Goal: Check status: Verify the current state of an ongoing process or item

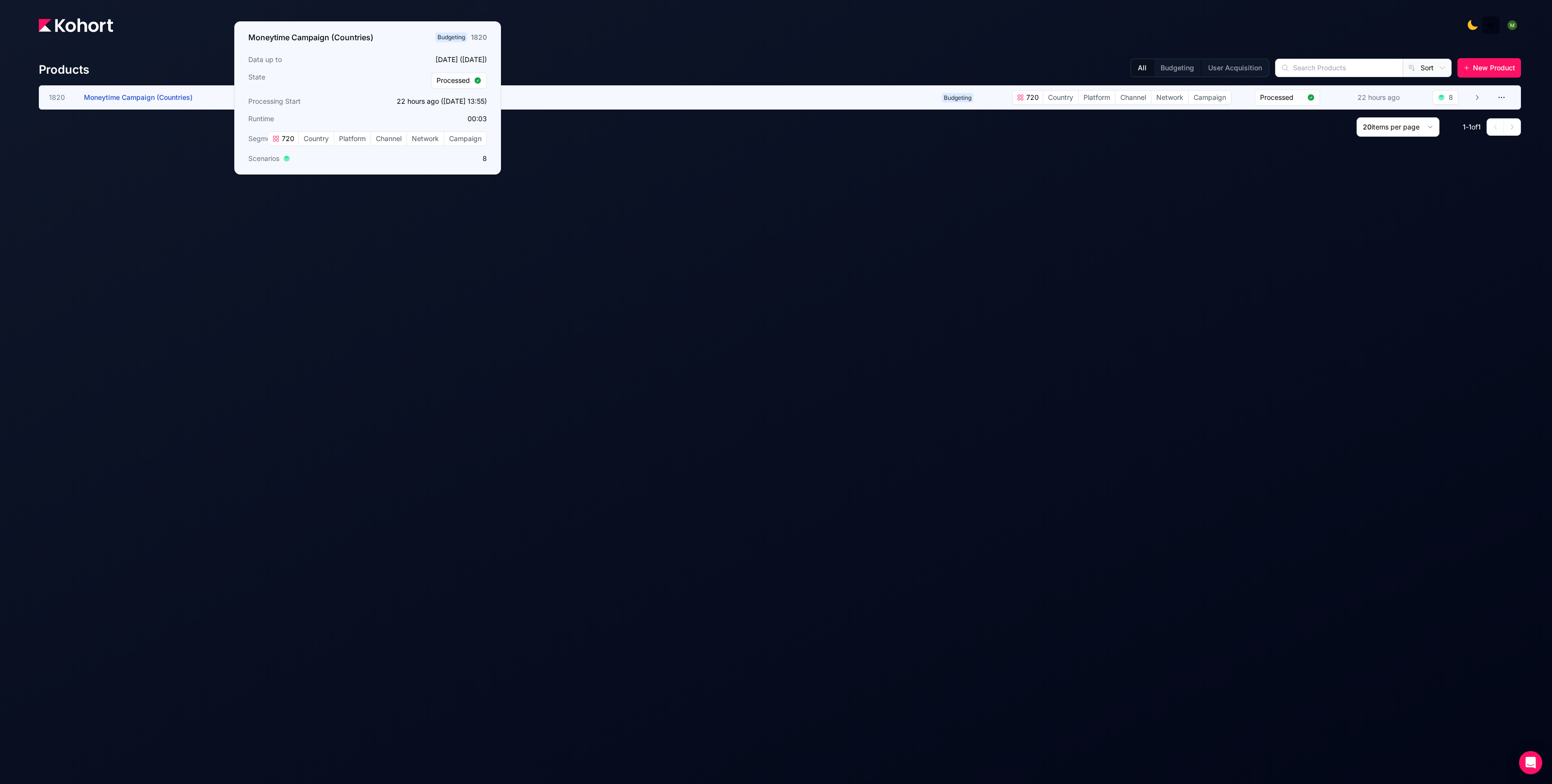
click at [163, 98] on span "Moneytime Campaign (Countries)" at bounding box center [138, 98] width 108 height 8
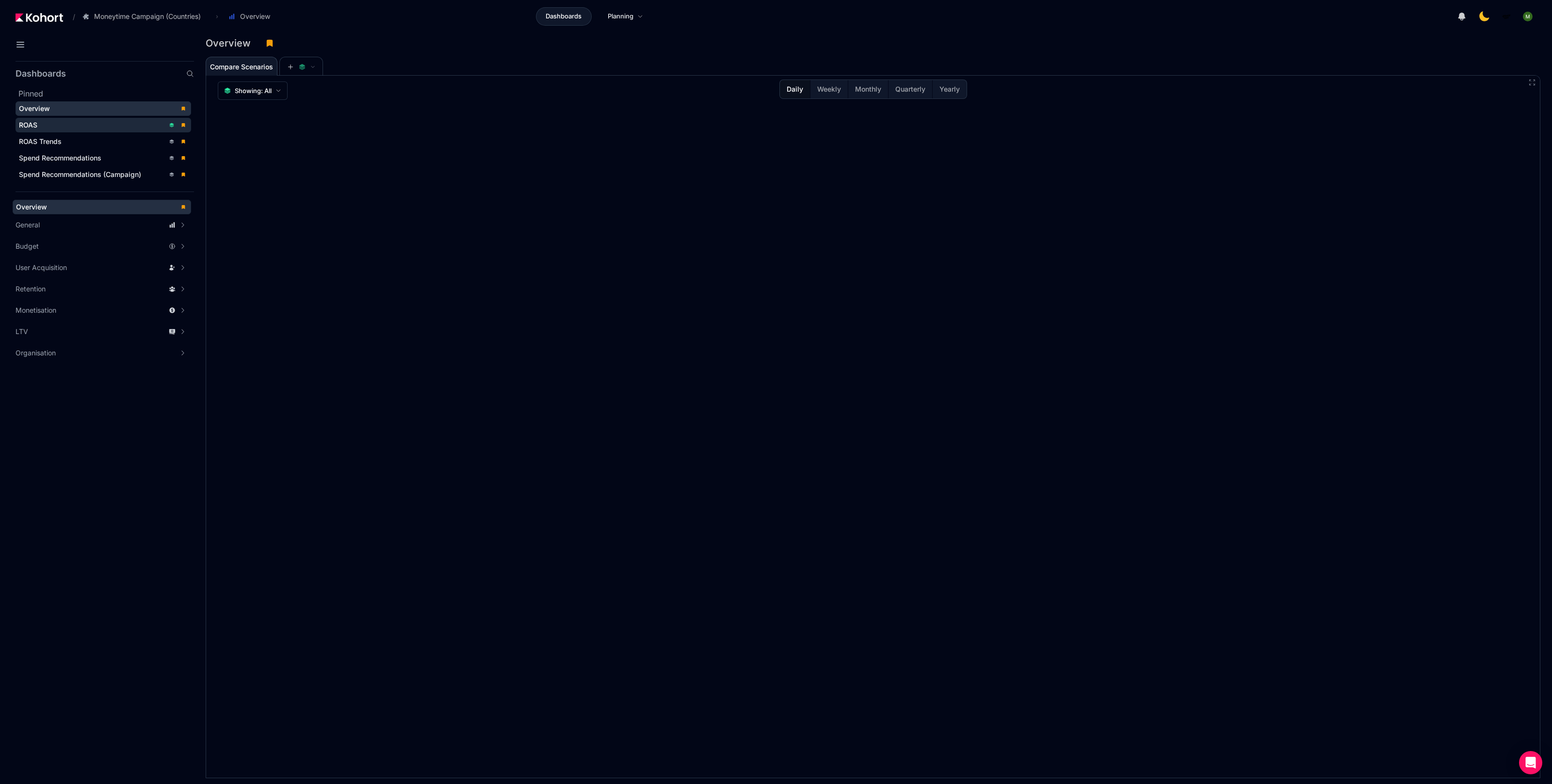
click at [79, 129] on span "ROAS" at bounding box center [103, 125] width 175 height 14
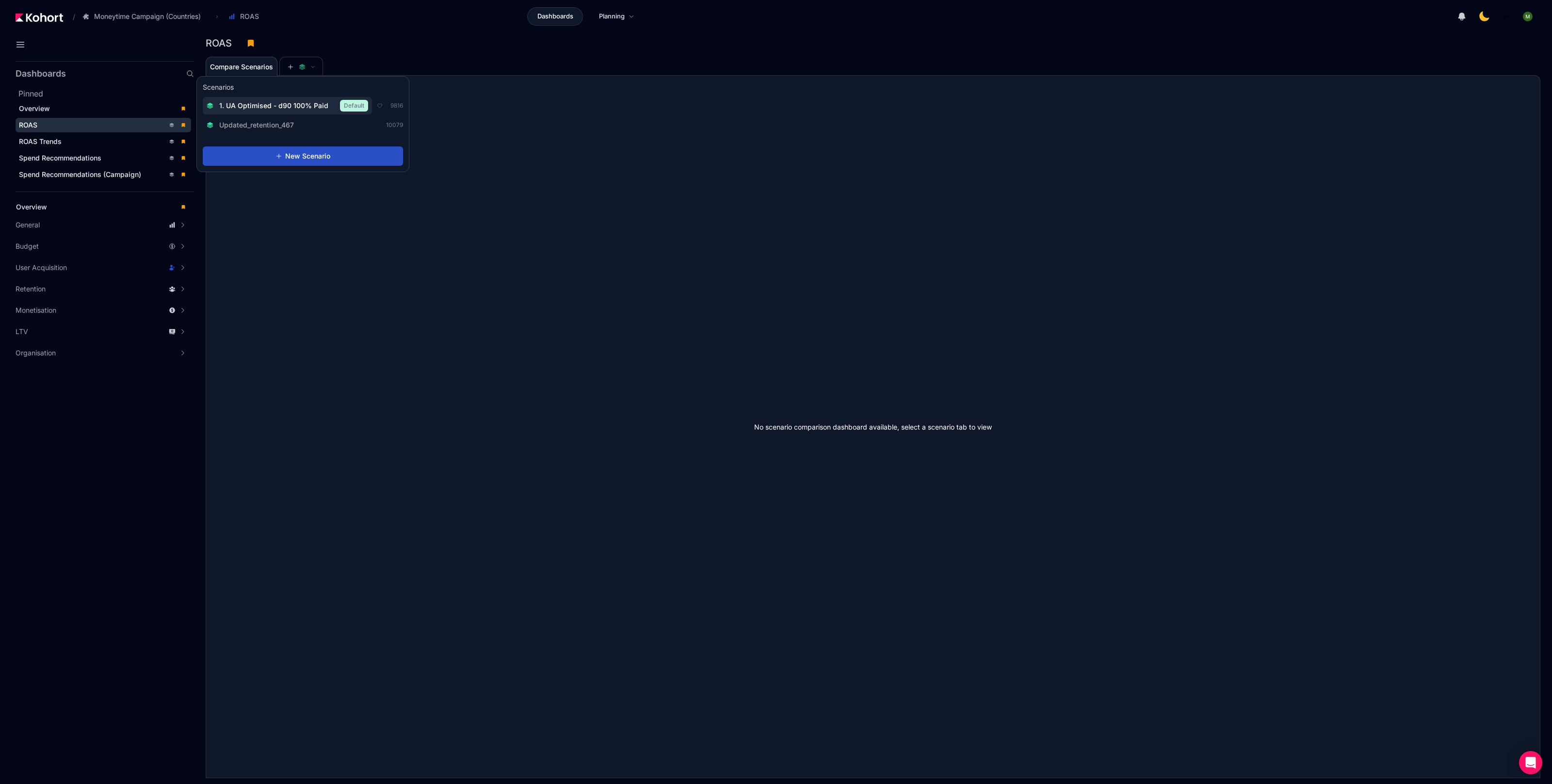
click at [299, 105] on span "1. UA Optimised - d90 100% Paid" at bounding box center [274, 105] width 109 height 10
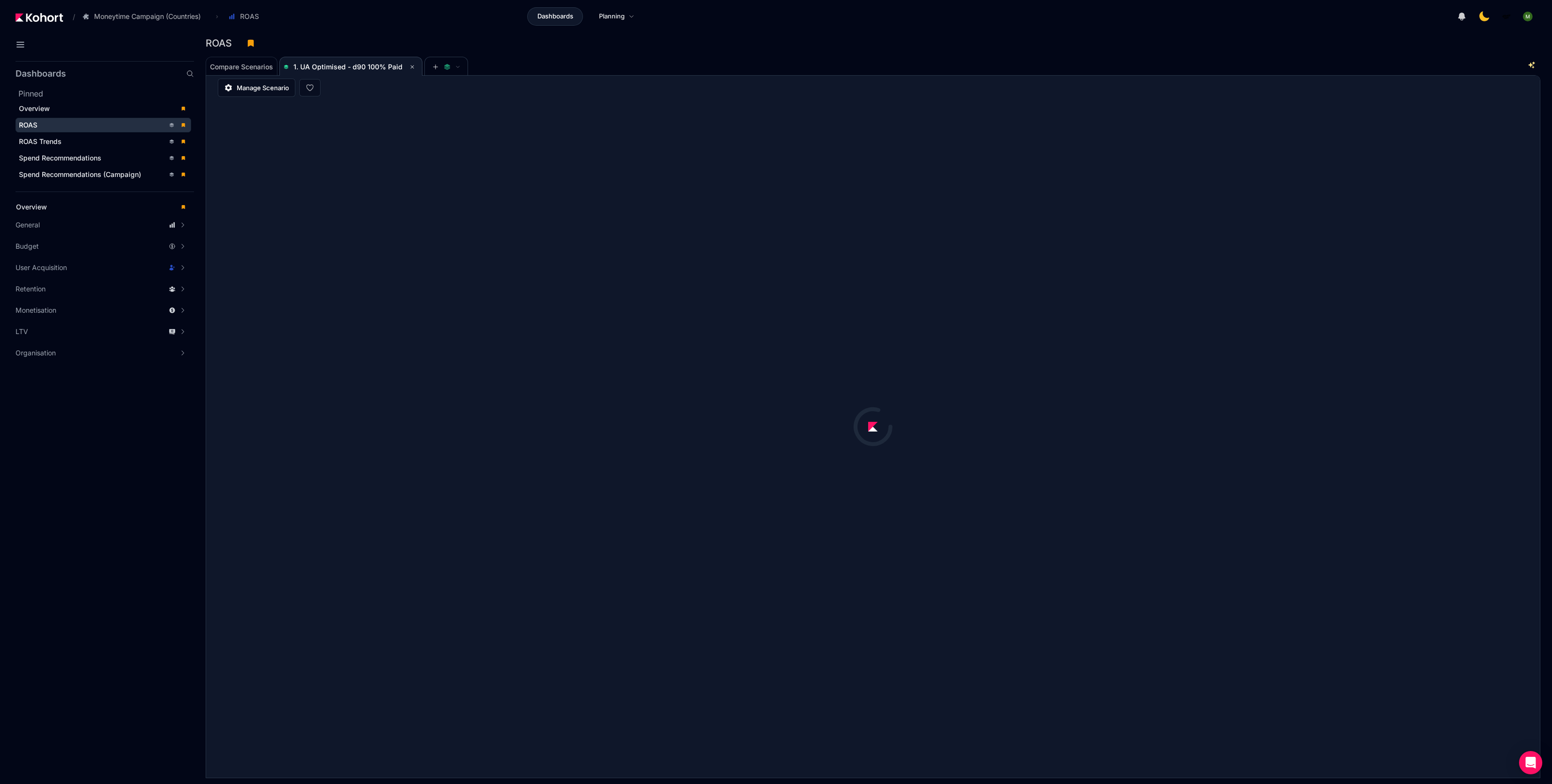
click at [593, 41] on div "ROAS" at bounding box center [869, 43] width 1327 height 14
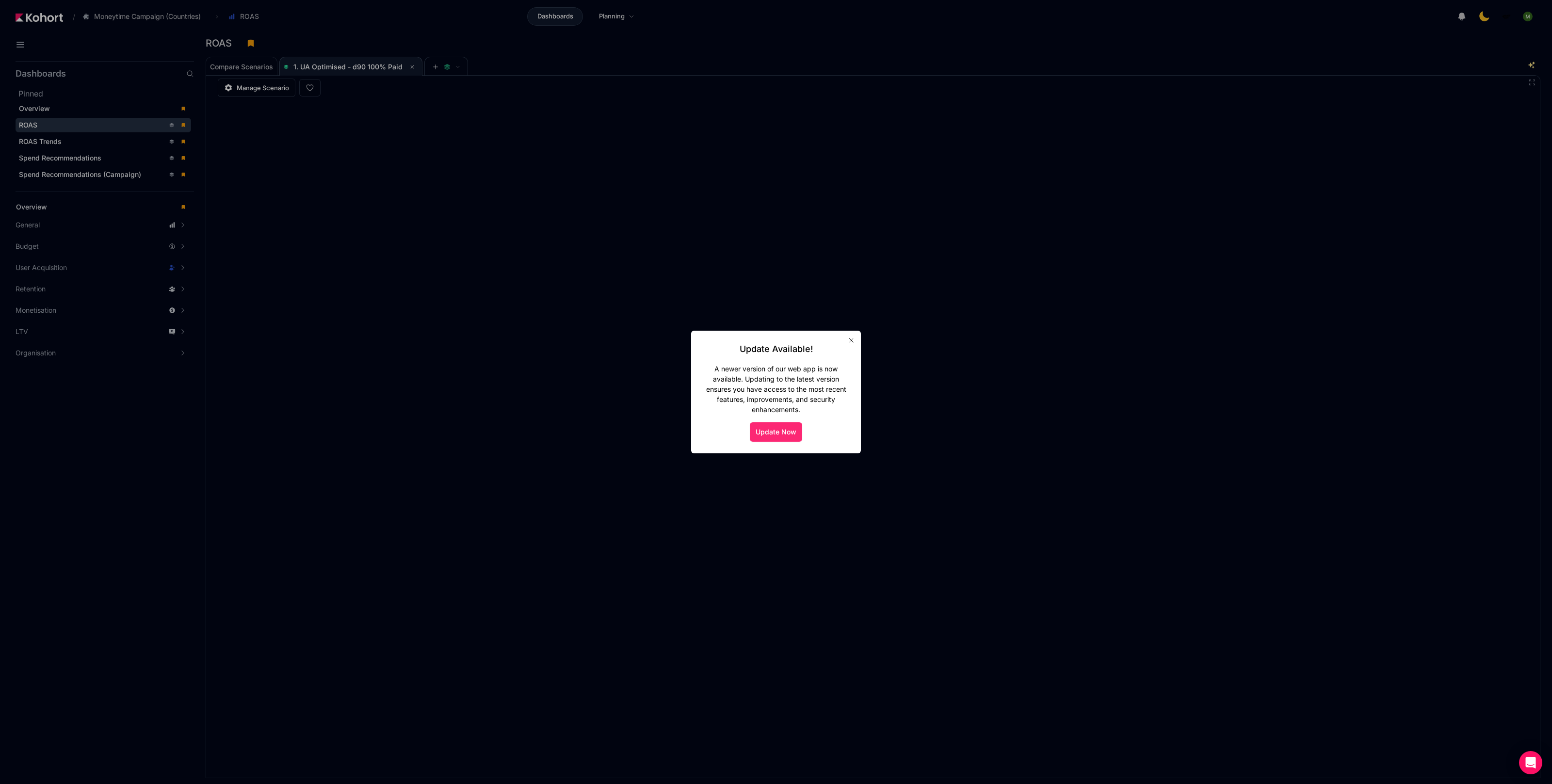
click at [789, 433] on button "Update Now" at bounding box center [776, 432] width 52 height 19
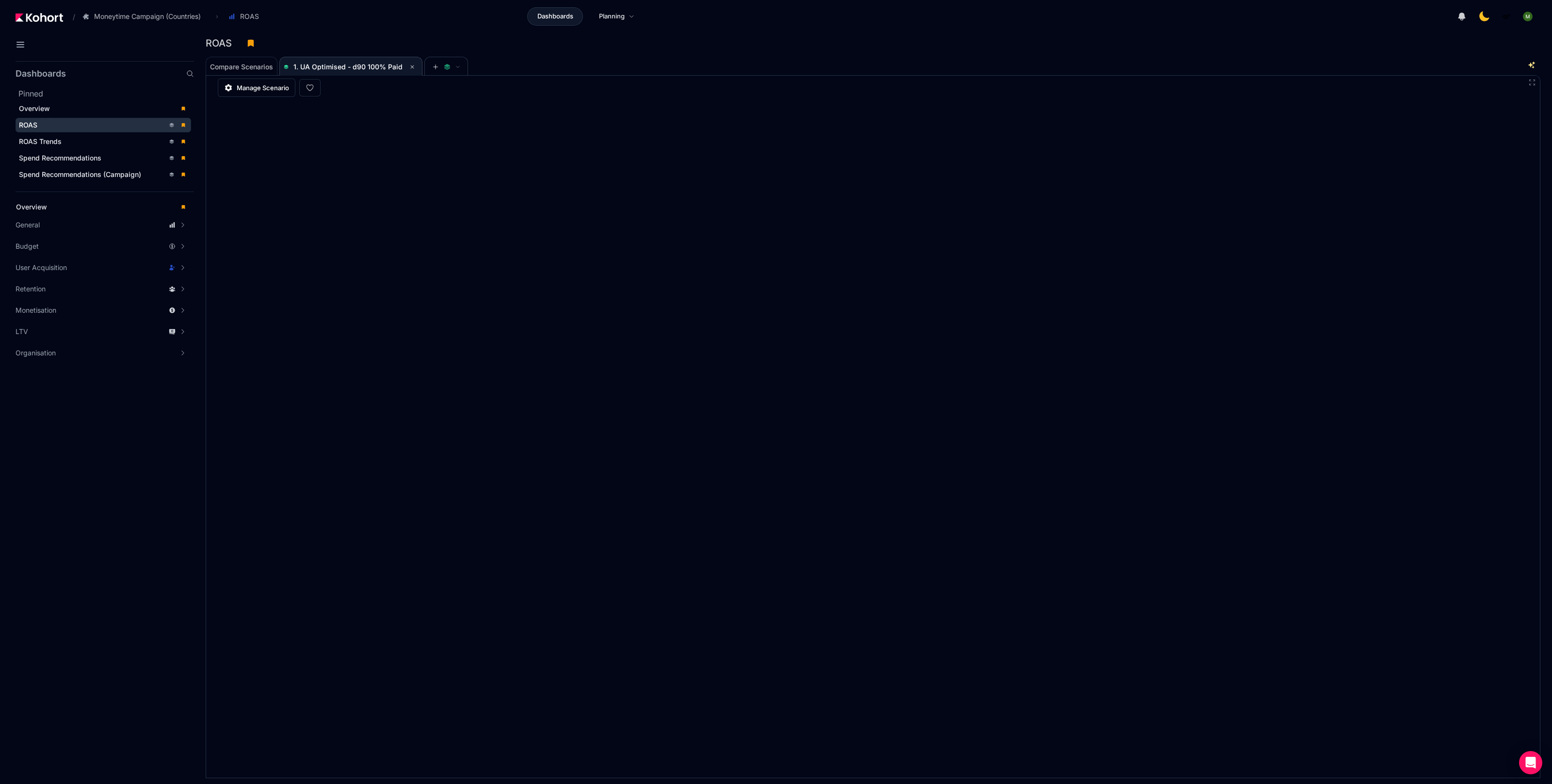
click at [1257, 62] on div "Compare Scenarios 1. UA Optimised - d90 100% Paid" at bounding box center [859, 66] width 1308 height 19
click at [975, 56] on div "Compare Scenarios 1. UA Optimised - d90 100% Paid" at bounding box center [859, 66] width 1308 height 19
